Goal: Task Accomplishment & Management: Use online tool/utility

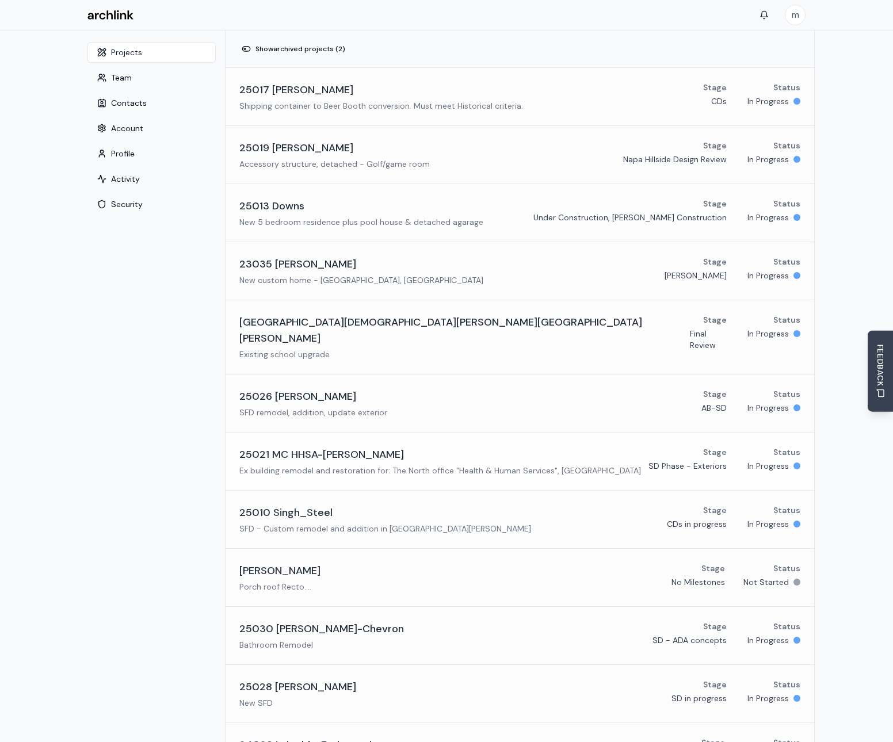
click at [303, 446] on h3 "25021 MC HHSA-[PERSON_NAME]" at bounding box center [321, 454] width 164 height 16
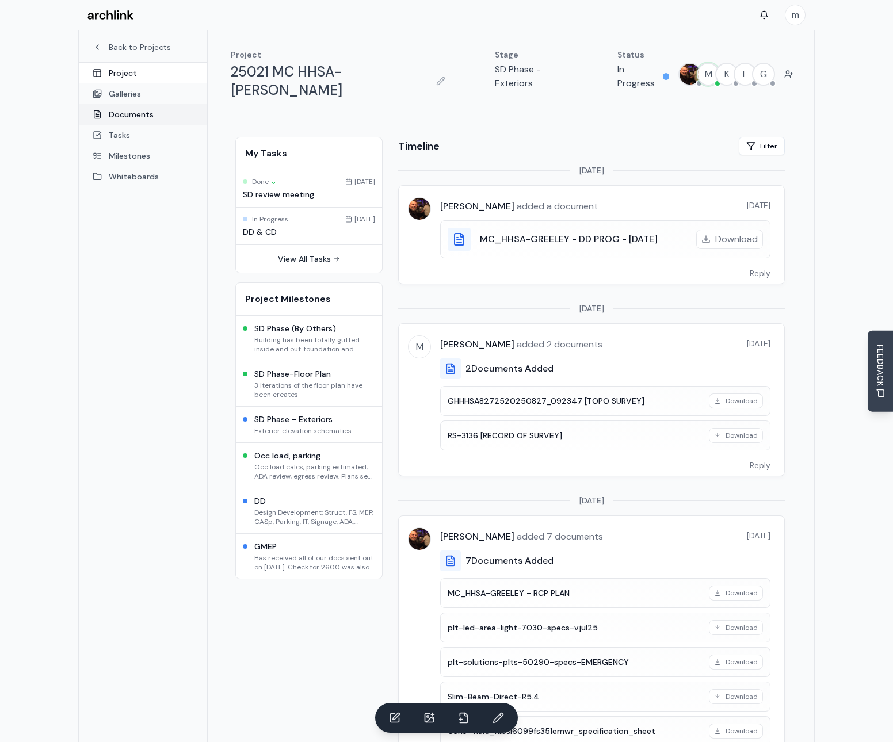
click at [131, 117] on link "Documents" at bounding box center [143, 114] width 128 height 21
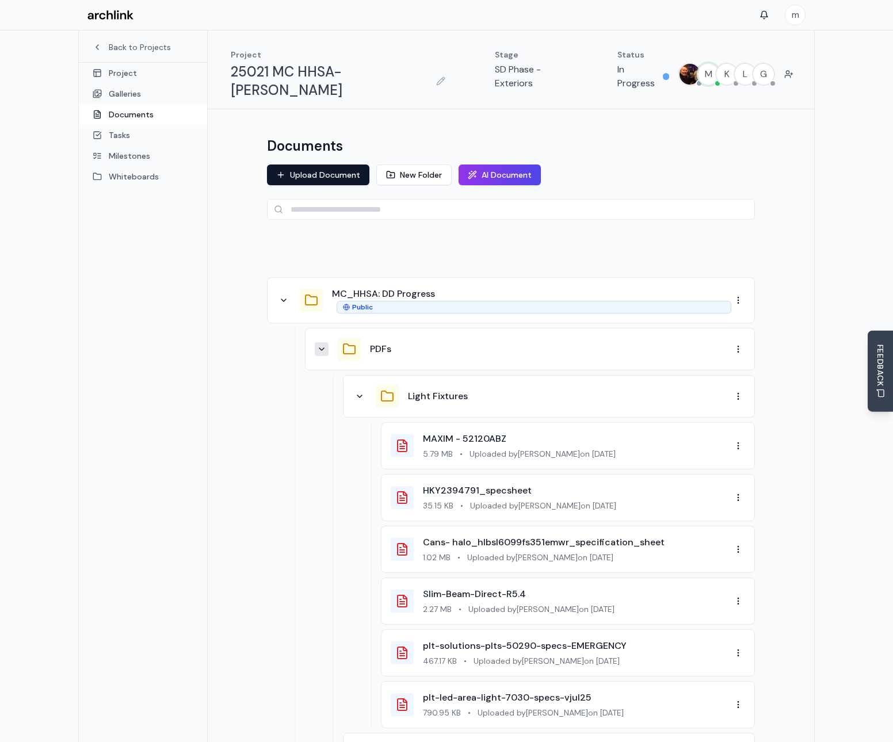
click at [323, 345] on icon at bounding box center [321, 349] width 9 height 9
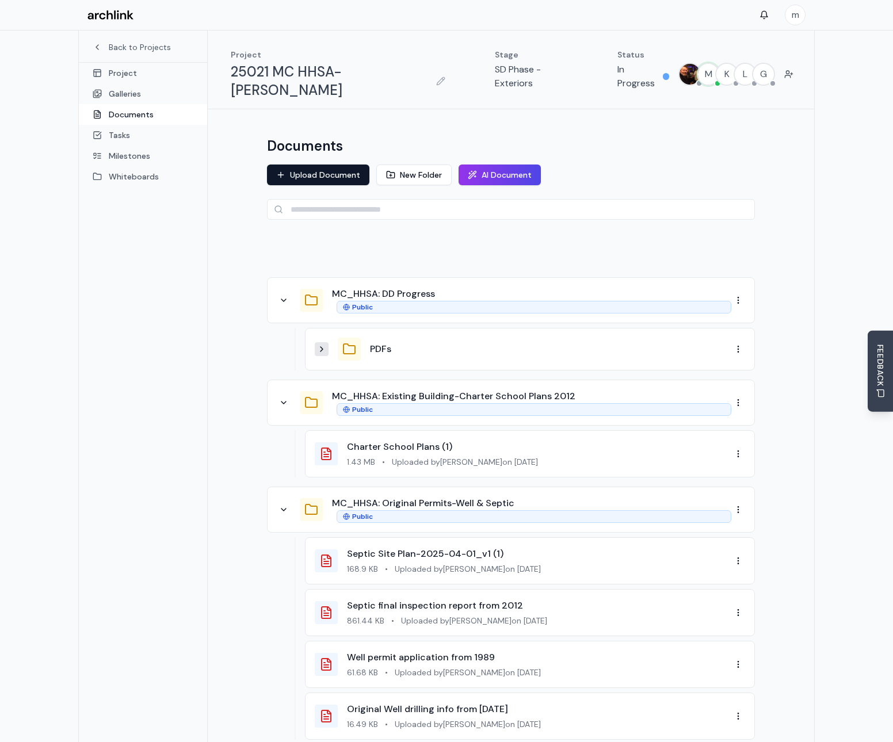
click at [325, 342] on button at bounding box center [322, 349] width 14 height 14
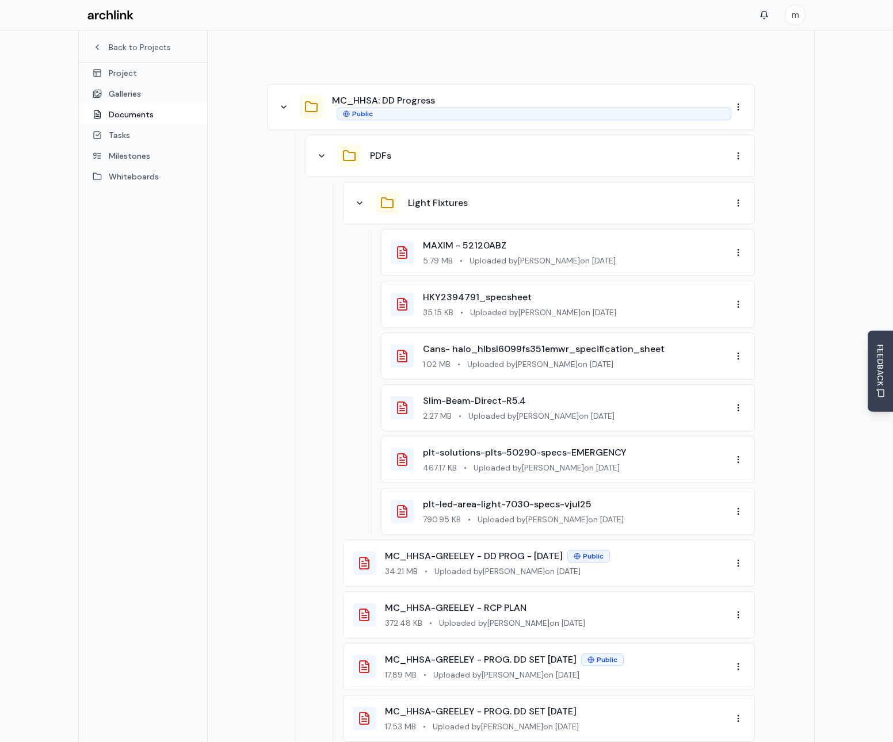
scroll to position [173, 0]
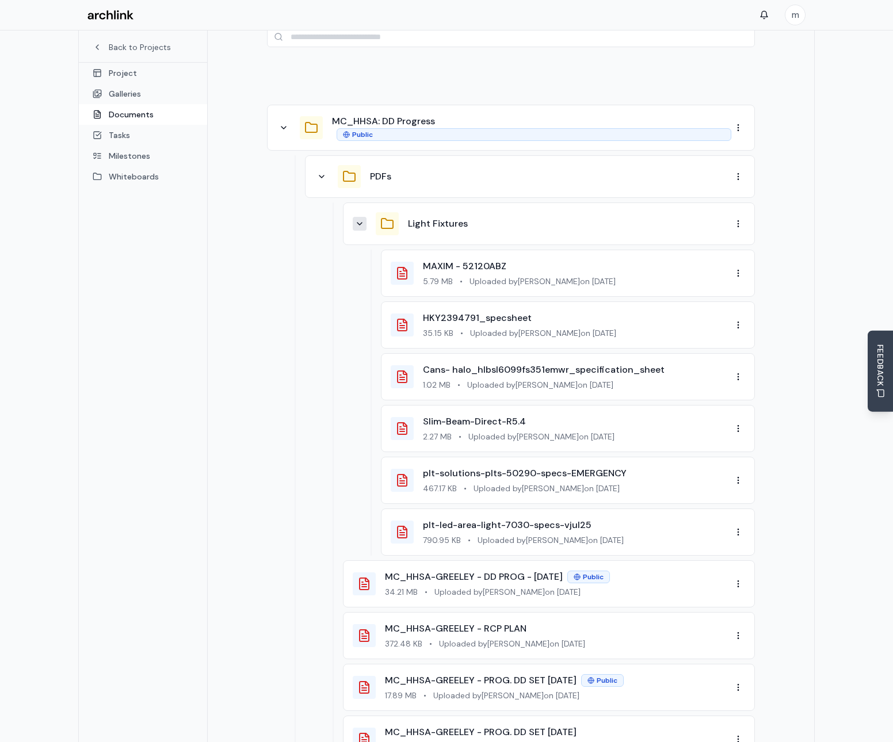
click at [362, 217] on button at bounding box center [360, 224] width 14 height 14
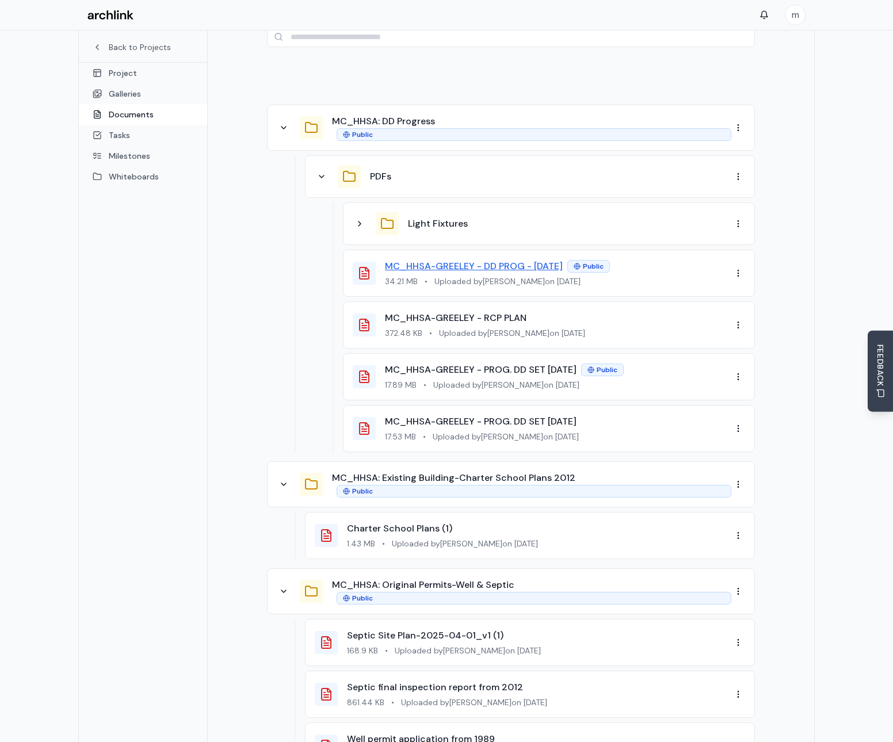
click at [453, 260] on link "MC_HHSA-GREELEY - DD PROG - [DATE]" at bounding box center [474, 266] width 178 height 12
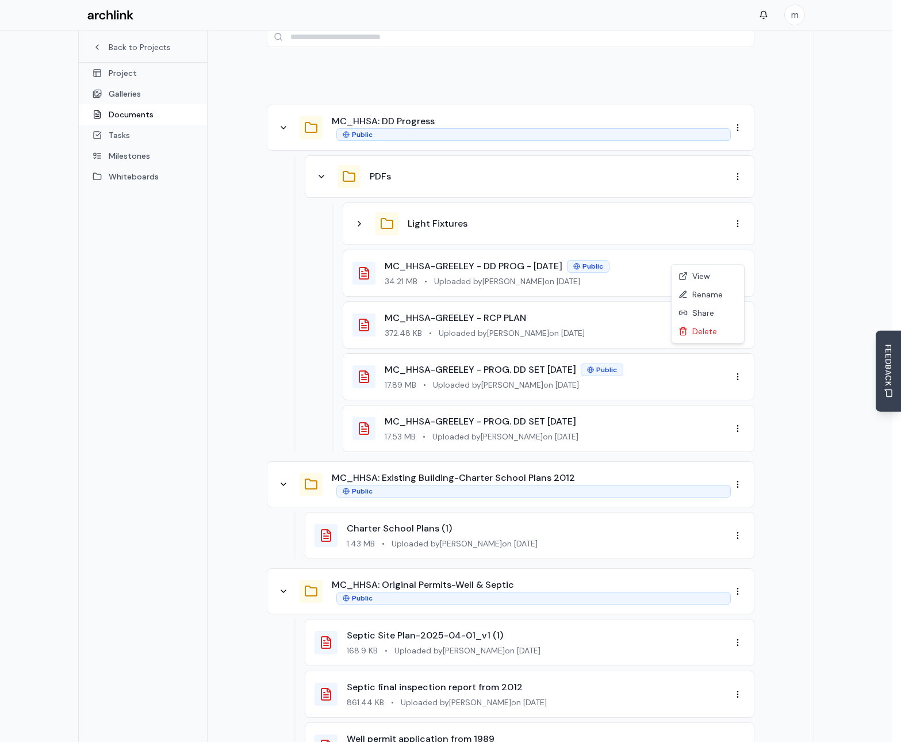
click at [736, 254] on html "m Back to Projects Project Galleries Documents Tasks Milestones Whiteboards Pro…" at bounding box center [450, 736] width 901 height 1819
click at [445, 94] on html "m Back to Projects Project Galleries Documents Tasks Milestones Whiteboards Pro…" at bounding box center [450, 736] width 901 height 1819
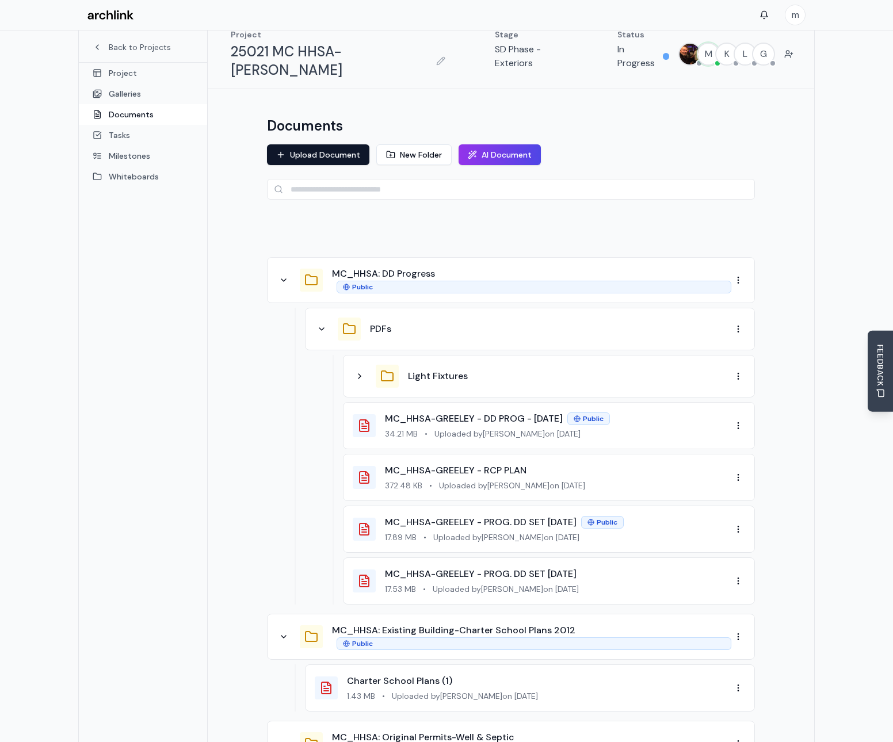
scroll to position [0, 0]
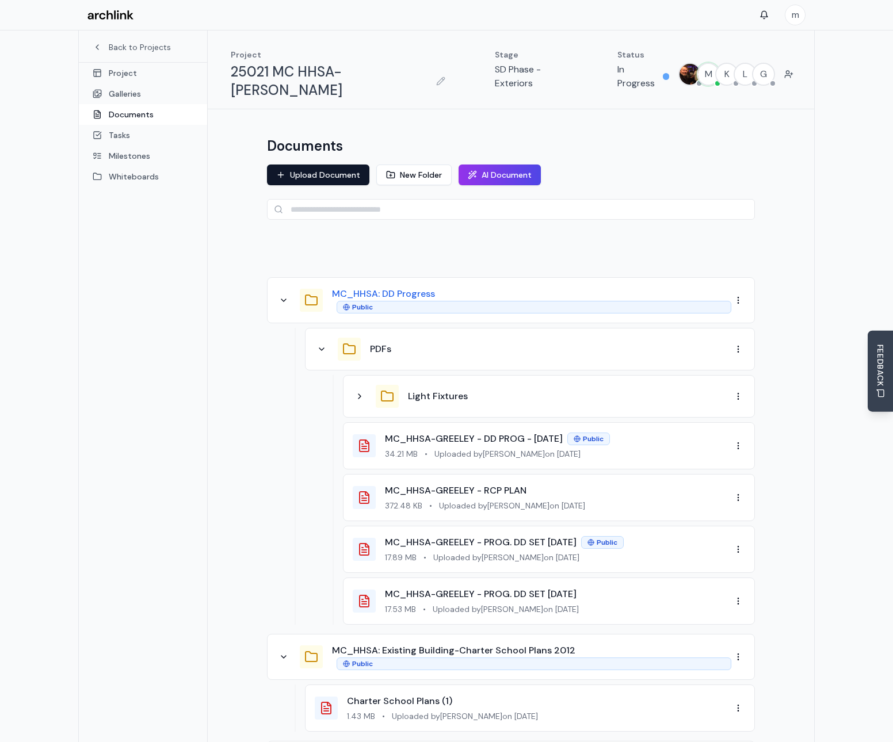
click at [361, 287] on button "MC_HHSA: DD Progress" at bounding box center [383, 294] width 103 height 14
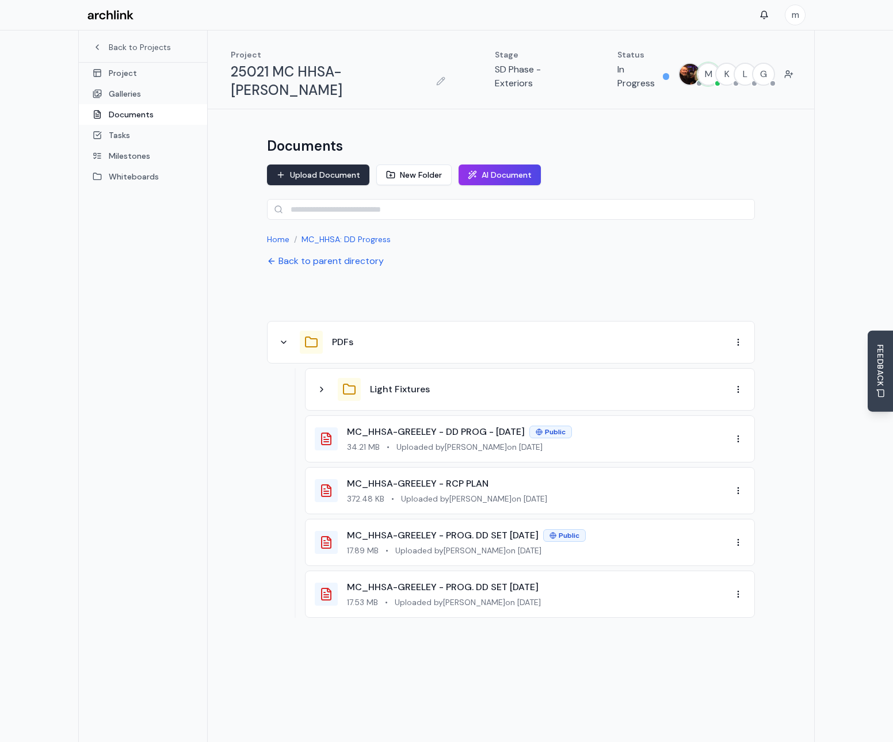
click at [314, 164] on button "Upload Document" at bounding box center [318, 174] width 102 height 21
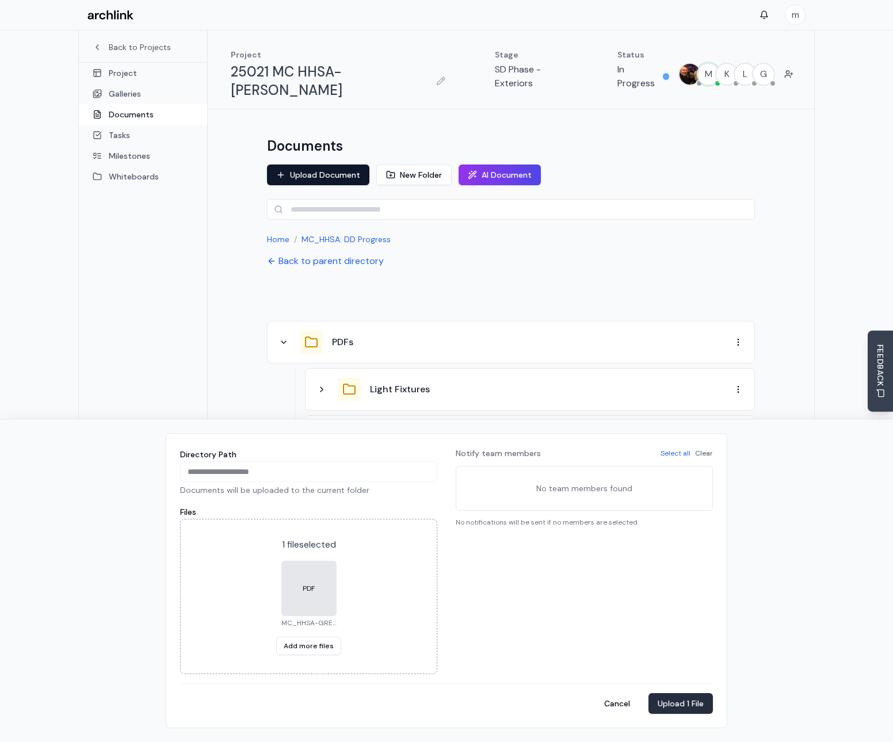
click at [678, 705] on button "Upload 1 File" at bounding box center [680, 703] width 64 height 21
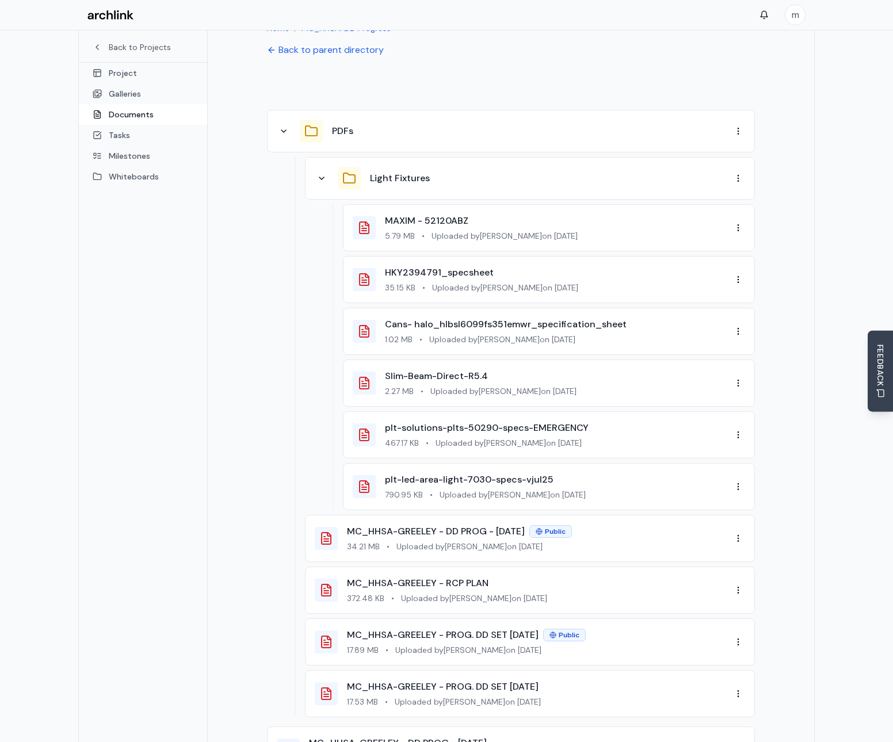
scroll to position [269, 0]
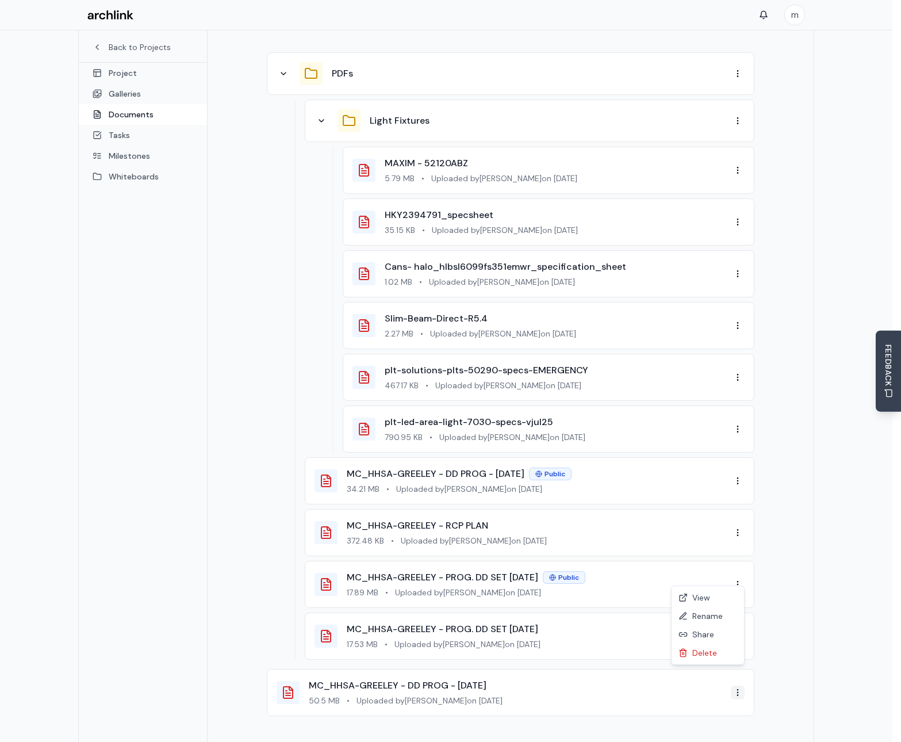
click at [737, 678] on html "m Back to Projects Project Galleries Documents Tasks Milestones Whiteboards Pro…" at bounding box center [450, 274] width 901 height 1086
click at [703, 635] on div "Share" at bounding box center [708, 634] width 68 height 18
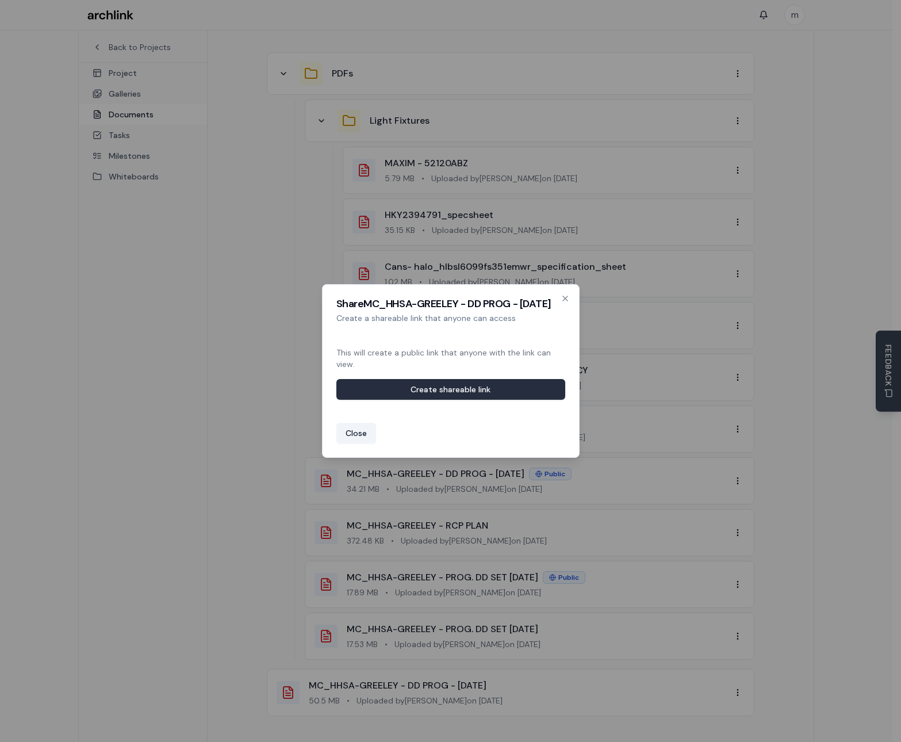
click at [429, 391] on button "Create shareable link" at bounding box center [450, 389] width 229 height 21
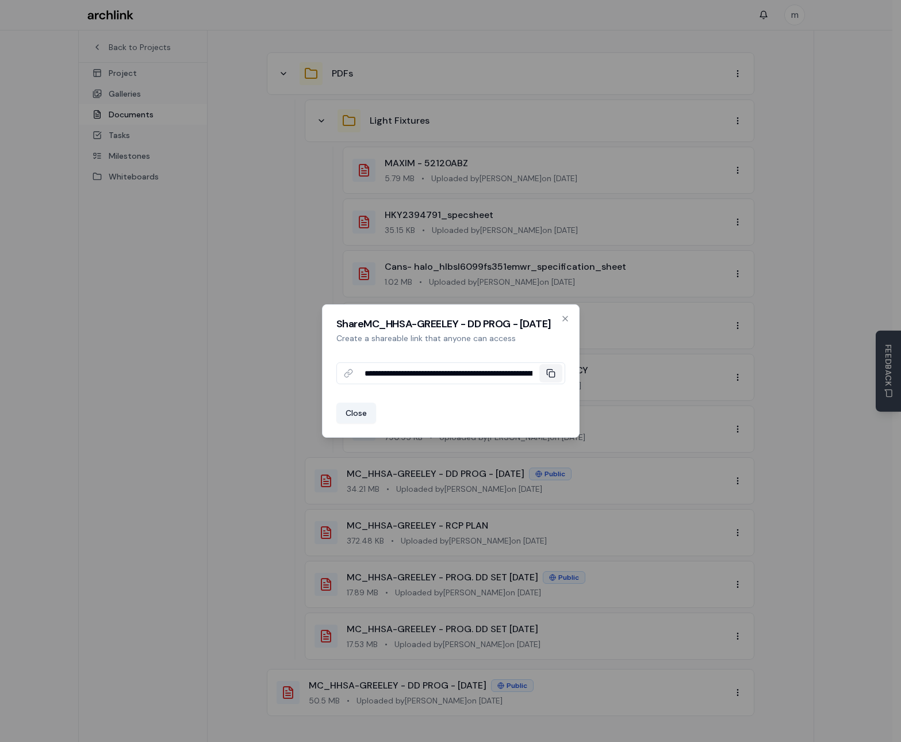
click at [549, 370] on icon at bounding box center [549, 371] width 5 height 5
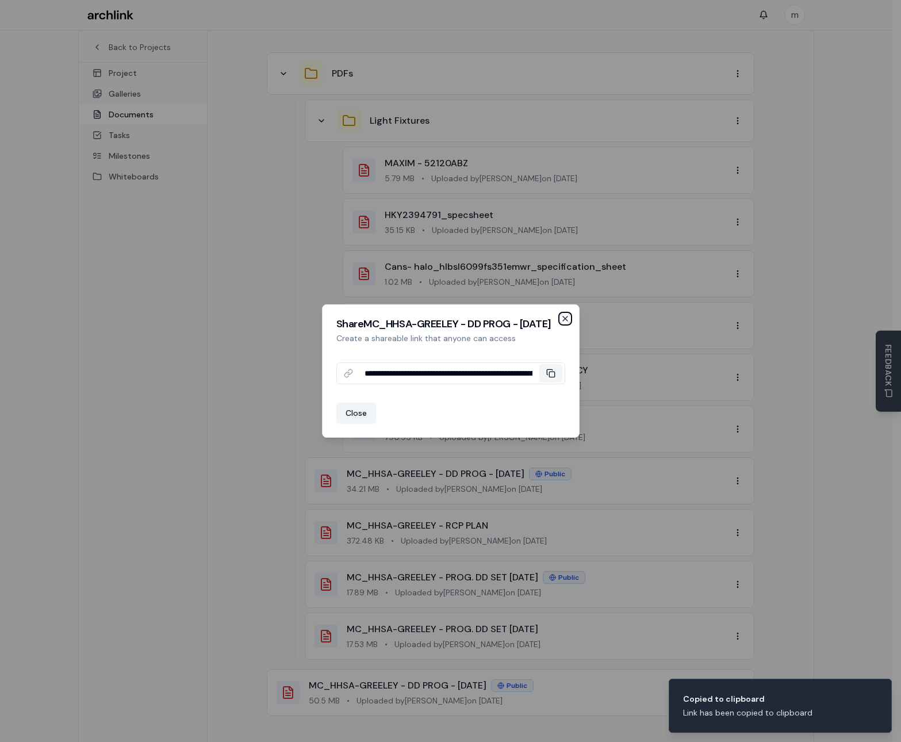
click at [568, 315] on icon "button" at bounding box center [565, 318] width 9 height 9
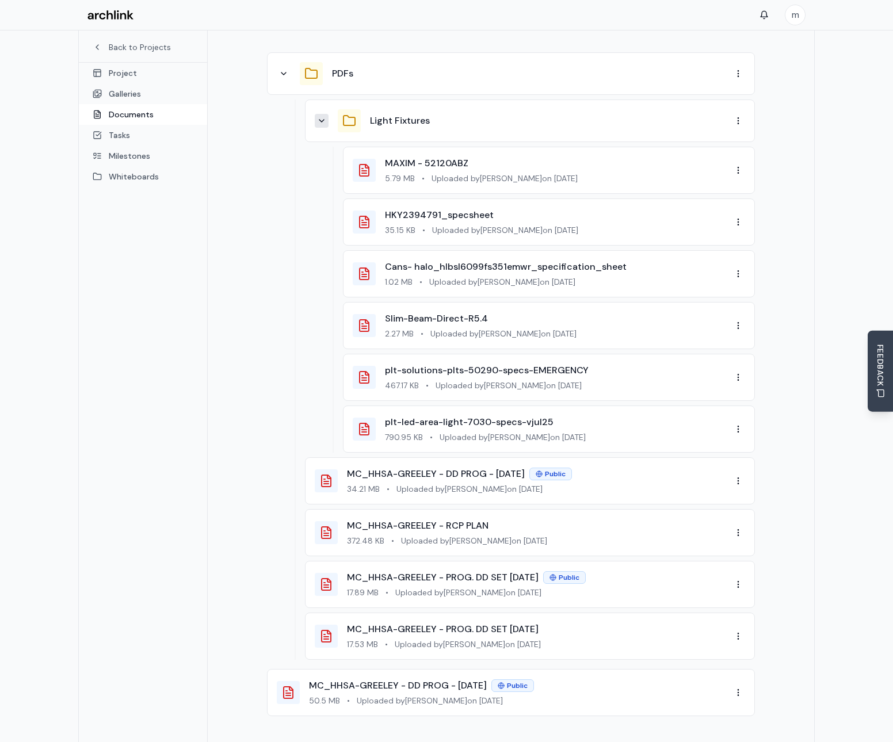
click at [324, 116] on icon at bounding box center [321, 120] width 9 height 9
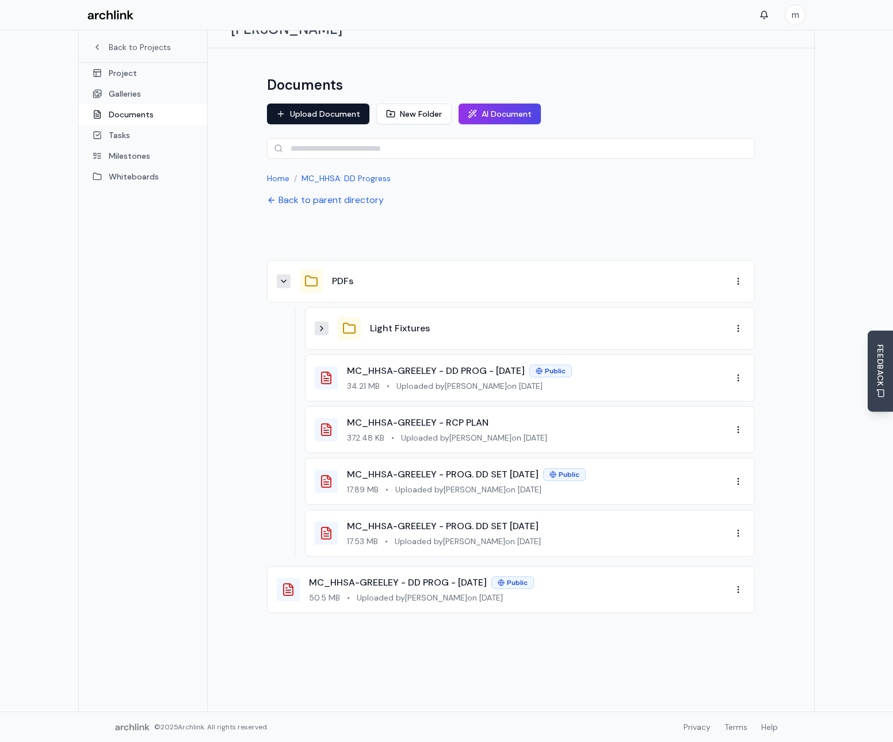
click at [284, 277] on icon at bounding box center [283, 281] width 9 height 9
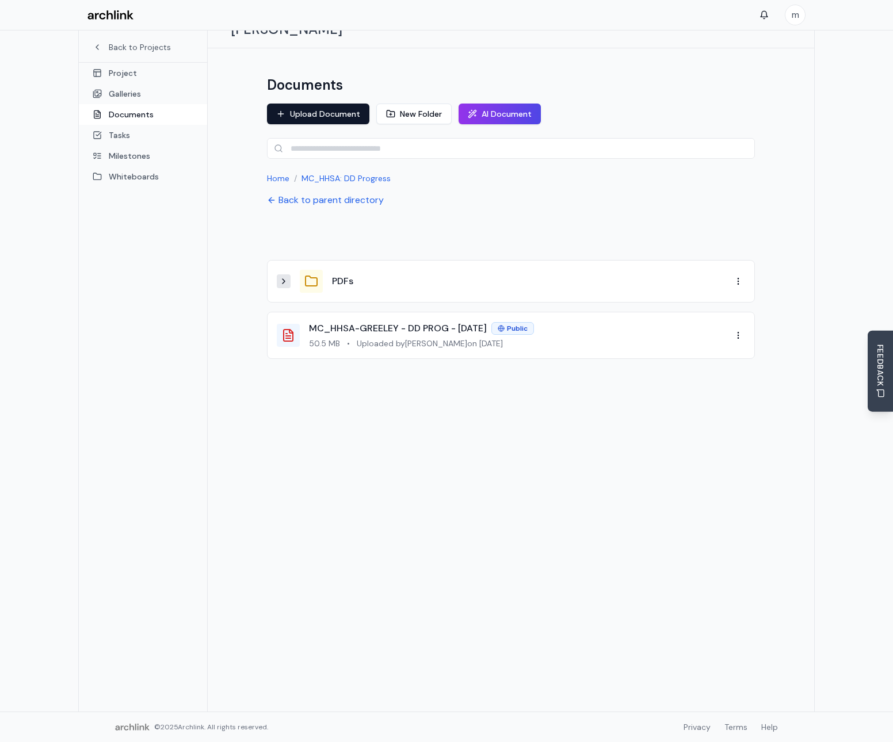
click at [126, 115] on link "Documents" at bounding box center [143, 114] width 128 height 21
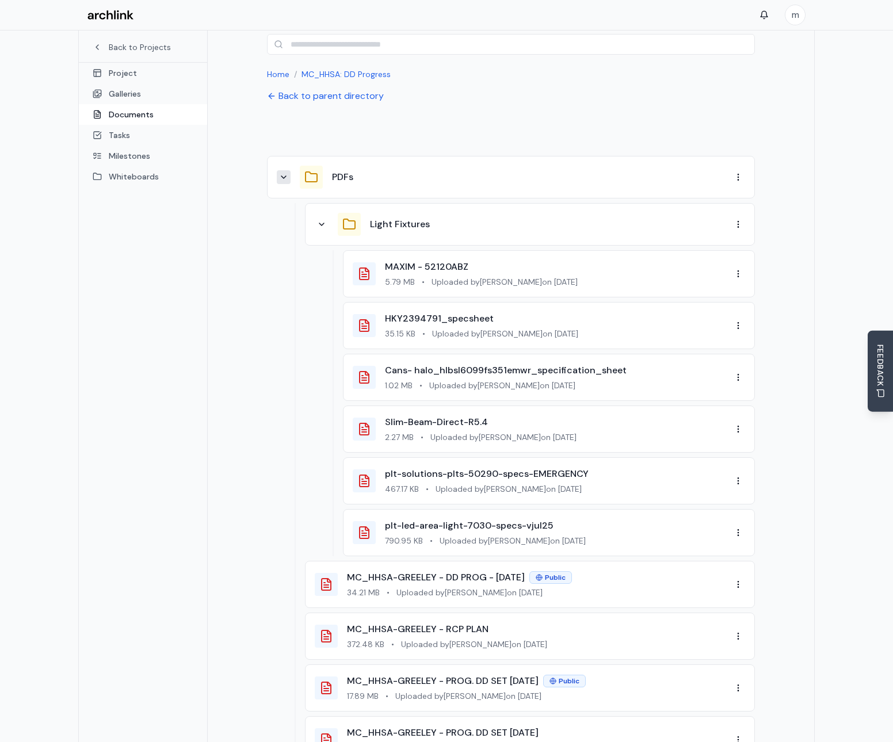
scroll to position [154, 0]
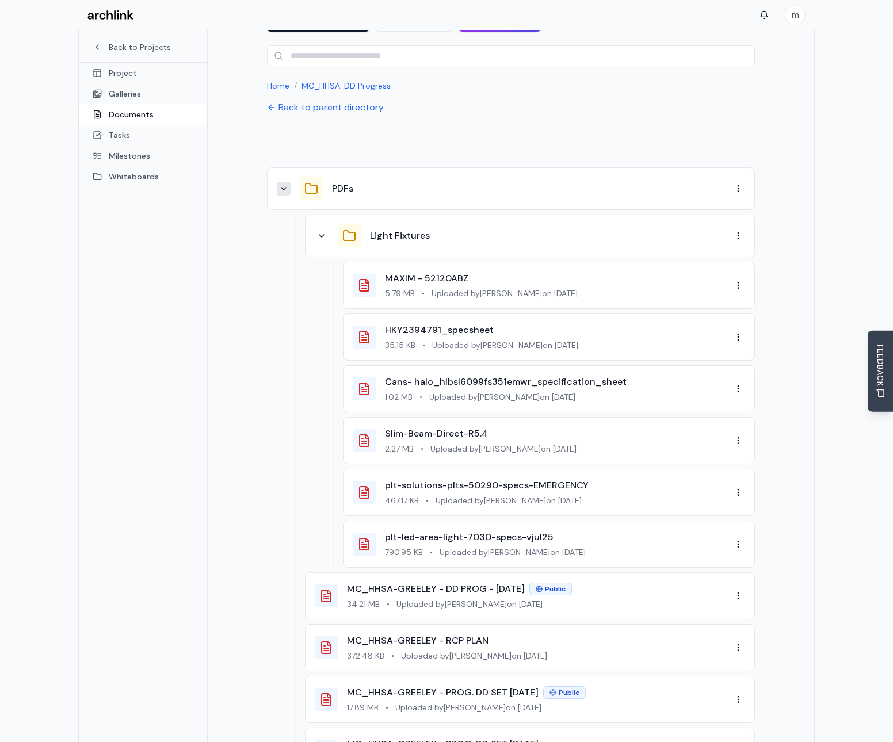
click at [282, 184] on icon at bounding box center [283, 188] width 9 height 9
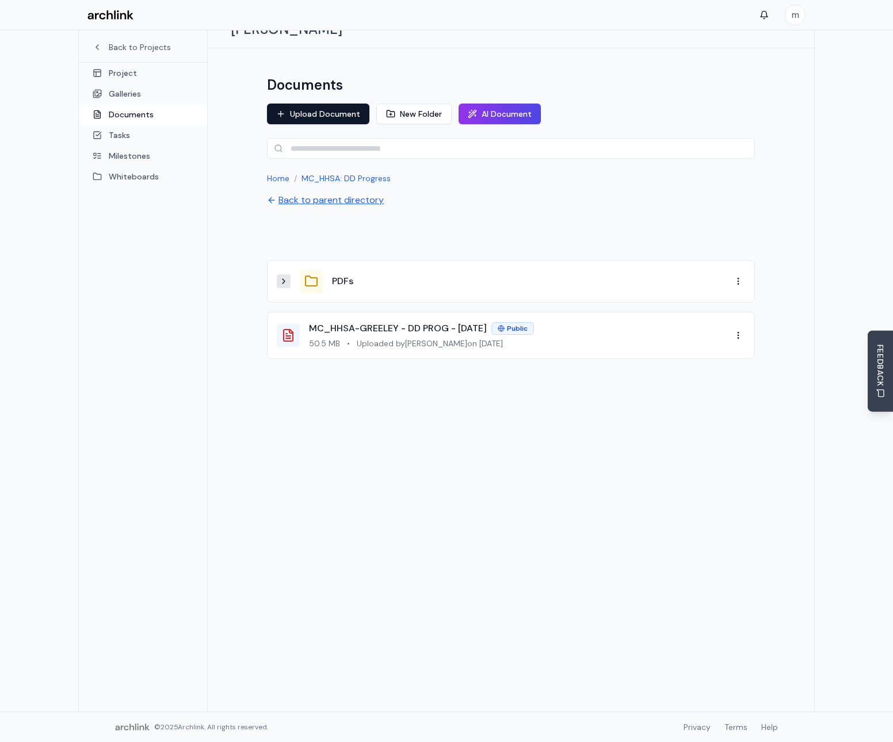
click at [321, 193] on button "Back to parent directory" at bounding box center [325, 200] width 117 height 14
